Goal: Understand process/instructions: Learn how to perform a task or action

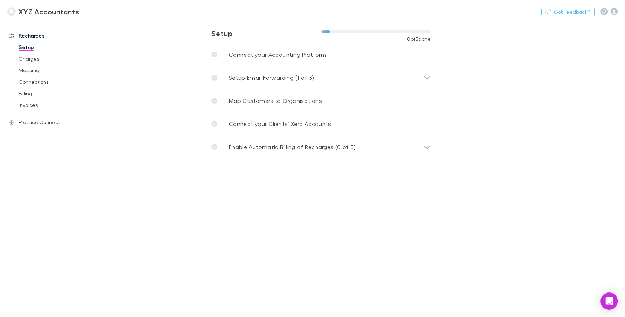
click at [503, 164] on main "**********" at bounding box center [358, 168] width 533 height 297
click at [580, 126] on main "**********" at bounding box center [358, 168] width 533 height 297
click at [614, 13] on icon "button" at bounding box center [614, 11] width 7 height 7
